Goal: Register for event/course

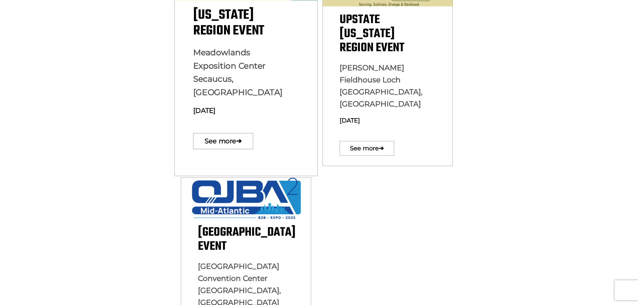
scroll to position [234, 0]
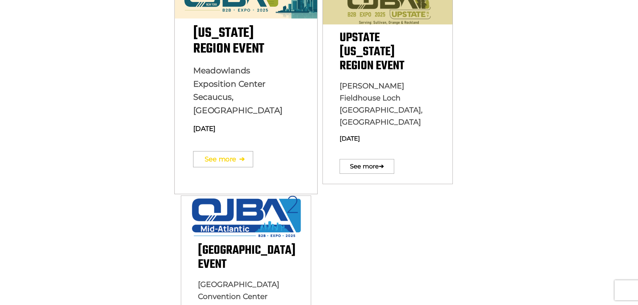
click at [232, 151] on link "See more ➔" at bounding box center [223, 159] width 60 height 16
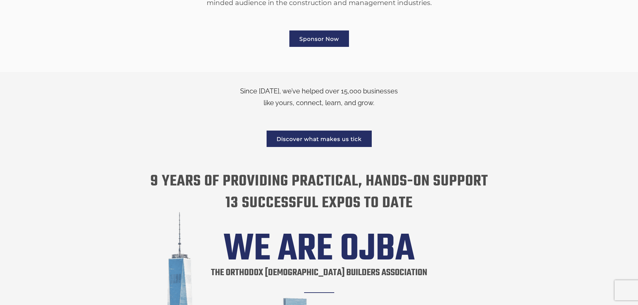
scroll to position [1026, 0]
